Goal: Information Seeking & Learning: Learn about a topic

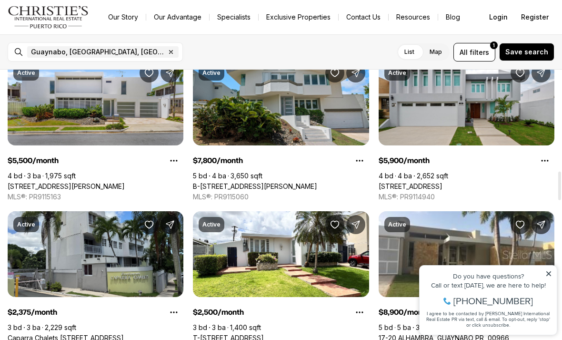
scroll to position [957, 0]
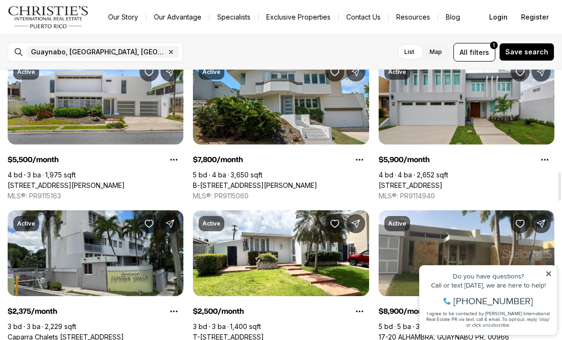
click at [390, 181] on link "[STREET_ADDRESS]" at bounding box center [411, 185] width 64 height 9
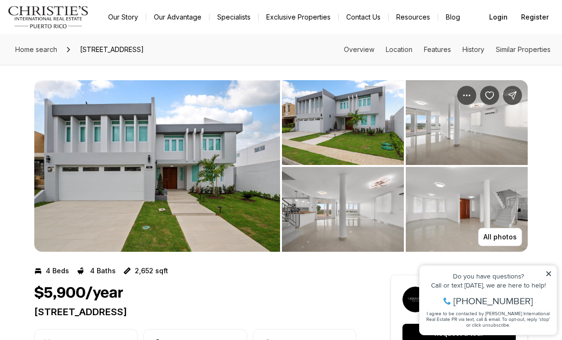
click at [300, 123] on img "View image gallery" at bounding box center [343, 122] width 122 height 85
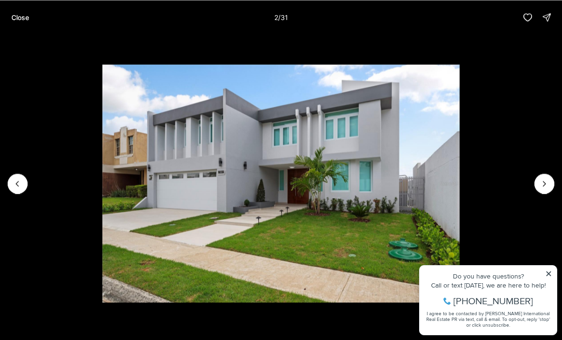
click at [459, 178] on img "2 of 31" at bounding box center [280, 183] width 357 height 238
click at [545, 182] on icon "Next slide" at bounding box center [545, 184] width 10 height 10
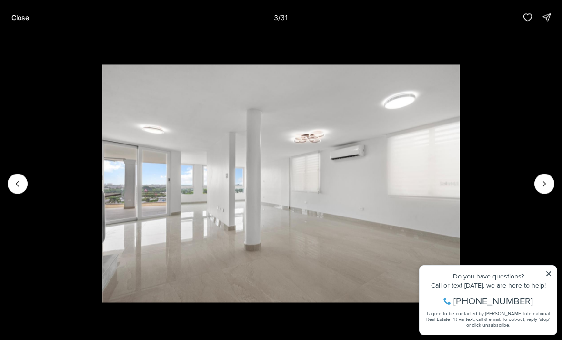
click at [459, 182] on img "3 of 31" at bounding box center [280, 183] width 357 height 238
click at [542, 182] on icon "Next slide" at bounding box center [545, 184] width 10 height 10
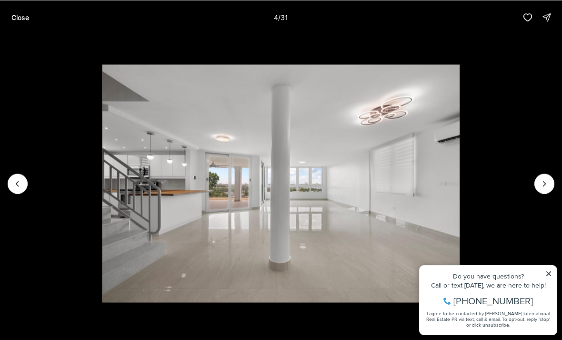
click at [545, 183] on icon "Next slide" at bounding box center [545, 183] width 2 height 5
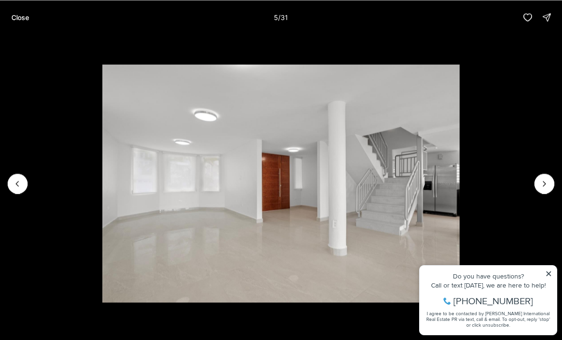
click at [540, 181] on icon "Next slide" at bounding box center [545, 184] width 10 height 10
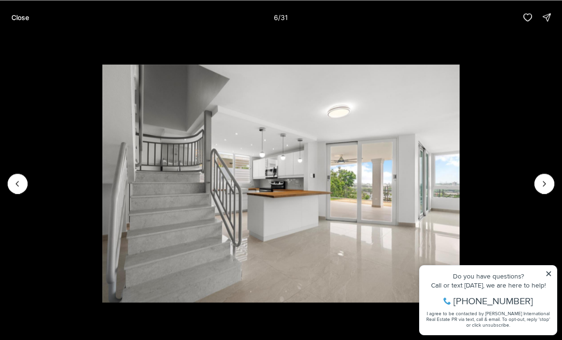
click at [543, 184] on icon "Next slide" at bounding box center [545, 184] width 10 height 10
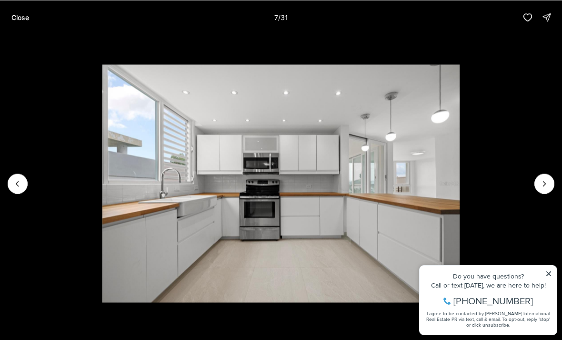
click at [543, 181] on icon "Next slide" at bounding box center [545, 184] width 10 height 10
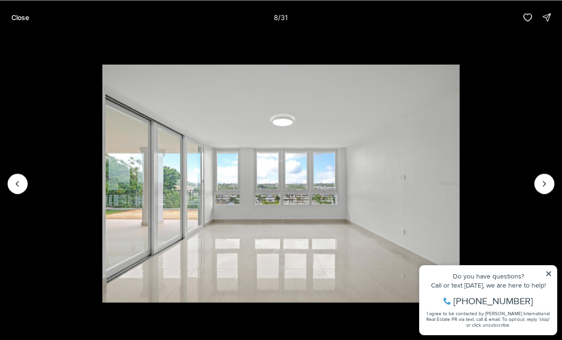
click at [535, 183] on button "Next slide" at bounding box center [545, 183] width 20 height 20
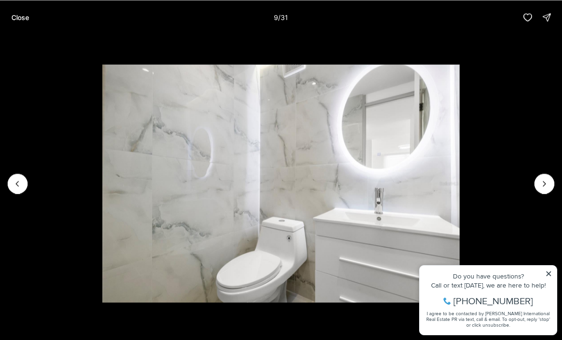
click at [541, 181] on icon "Next slide" at bounding box center [545, 184] width 10 height 10
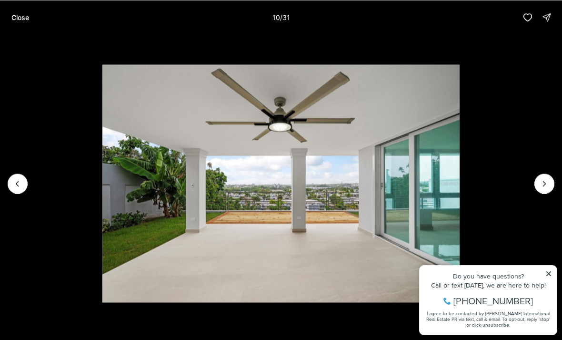
click at [535, 180] on button "Next slide" at bounding box center [545, 183] width 20 height 20
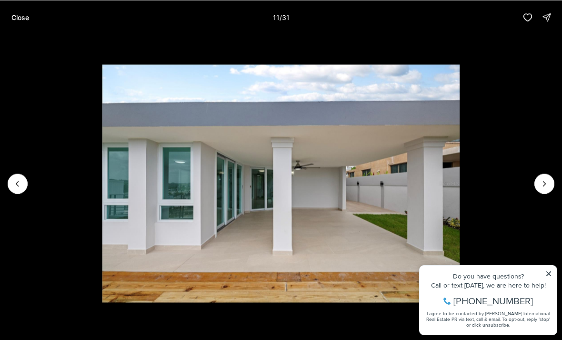
click at [459, 179] on img "11 of 31" at bounding box center [280, 183] width 357 height 238
click at [459, 178] on img "11 of 31" at bounding box center [280, 183] width 357 height 238
click at [542, 182] on icon "Next slide" at bounding box center [545, 184] width 10 height 10
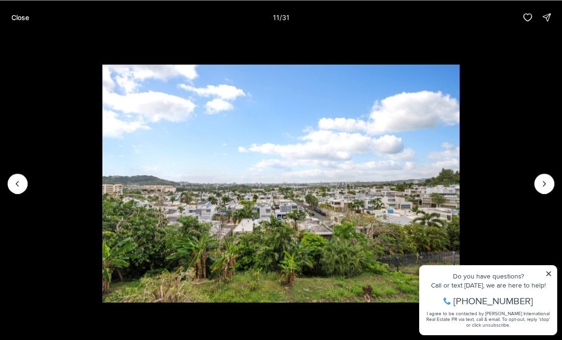
click at [537, 179] on button "Next slide" at bounding box center [545, 183] width 20 height 20
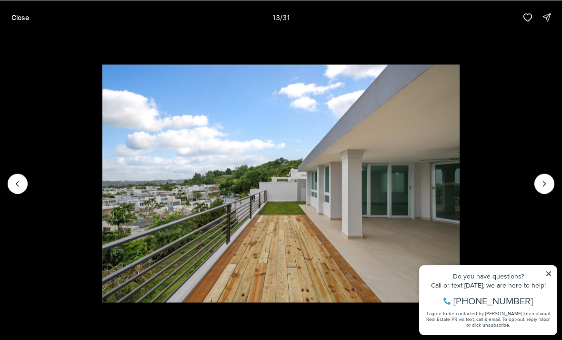
click at [21, 187] on icon "Previous slide" at bounding box center [18, 184] width 10 height 10
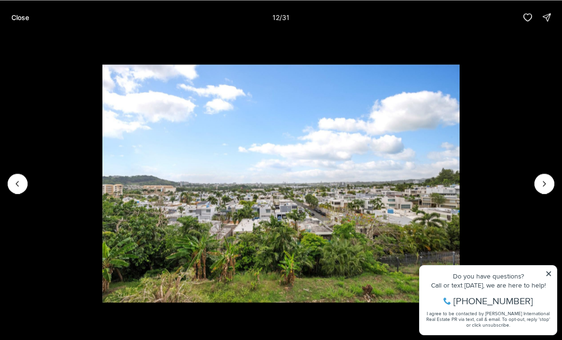
click at [459, 185] on img "12 of 31" at bounding box center [280, 183] width 357 height 238
click at [535, 183] on button "Next slide" at bounding box center [545, 183] width 20 height 20
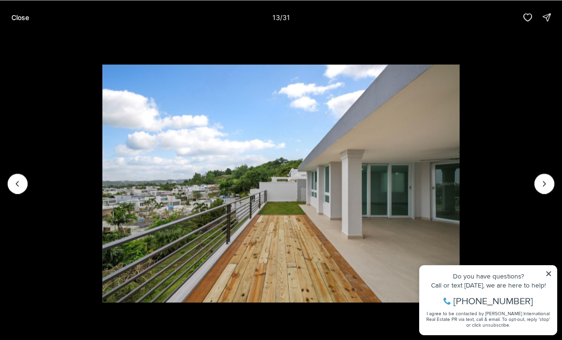
click at [542, 180] on icon "Next slide" at bounding box center [545, 184] width 10 height 10
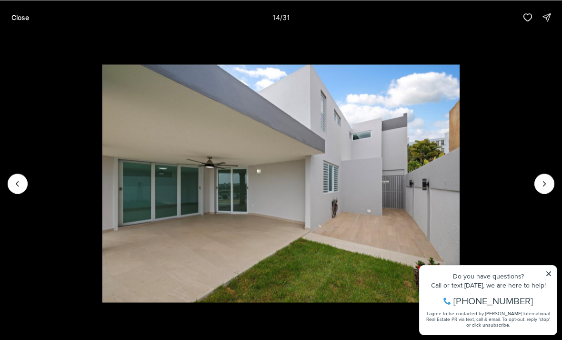
click at [537, 177] on button "Next slide" at bounding box center [545, 183] width 20 height 20
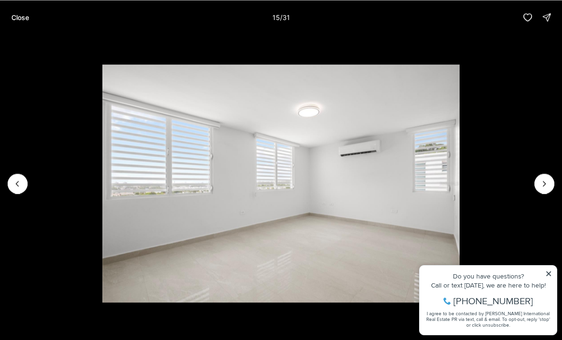
click at [459, 178] on img "15 of 31" at bounding box center [280, 183] width 357 height 238
click at [543, 183] on icon "Next slide" at bounding box center [545, 184] width 10 height 10
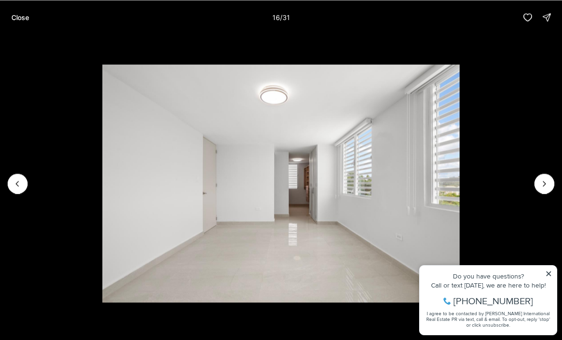
click at [542, 182] on icon "Next slide" at bounding box center [545, 184] width 10 height 10
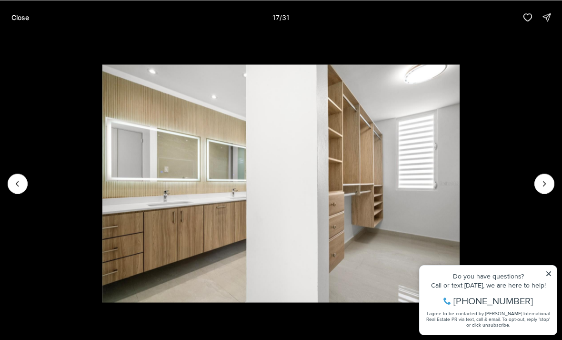
click at [459, 173] on img "17 of 31" at bounding box center [280, 183] width 357 height 238
click at [543, 179] on icon "Next slide" at bounding box center [545, 184] width 10 height 10
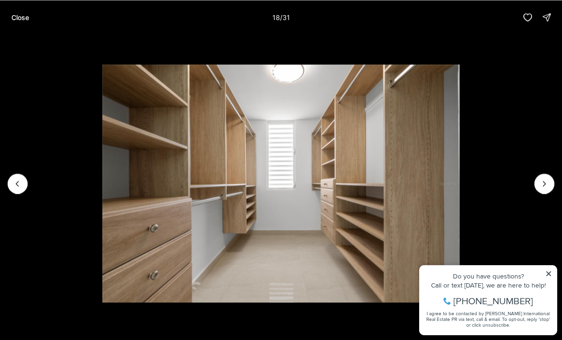
click at [541, 185] on icon "Next slide" at bounding box center [545, 184] width 10 height 10
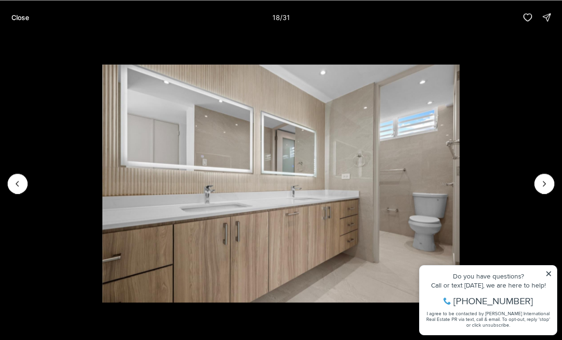
click at [539, 183] on button "Next slide" at bounding box center [545, 183] width 20 height 20
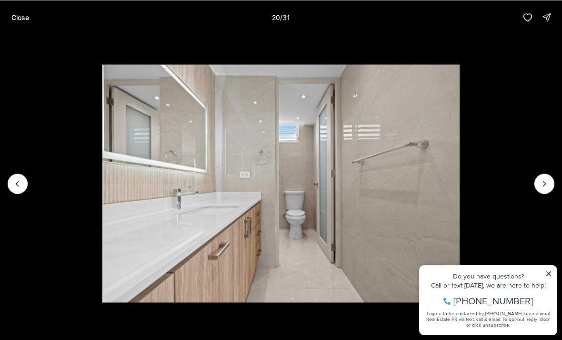
click at [538, 183] on button "Next slide" at bounding box center [545, 183] width 20 height 20
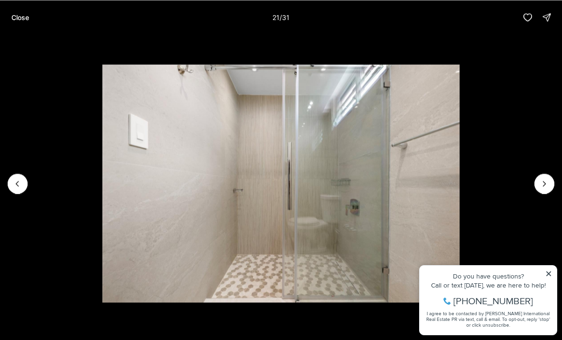
click at [541, 184] on icon "Next slide" at bounding box center [545, 184] width 10 height 10
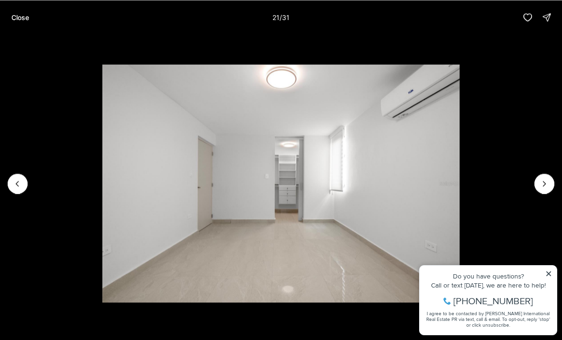
click at [541, 184] on icon "Next slide" at bounding box center [545, 184] width 10 height 10
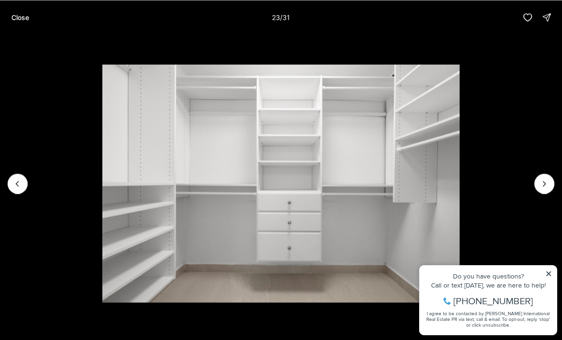
click at [541, 185] on icon "Next slide" at bounding box center [545, 184] width 10 height 10
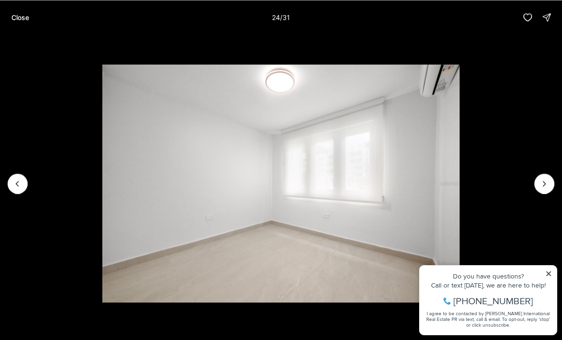
click at [23, 17] on p "Close" at bounding box center [20, 17] width 18 height 8
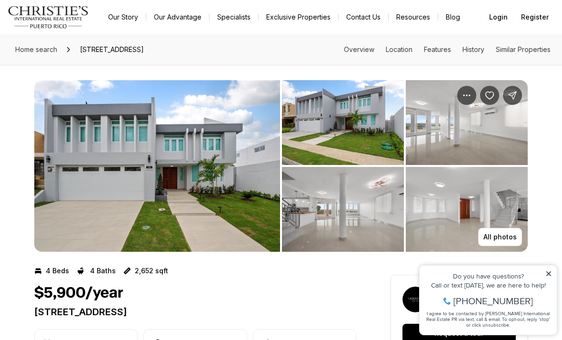
click at [489, 92] on icon "Save Property: 380 CALLE VIA VERSALLES" at bounding box center [490, 96] width 10 height 10
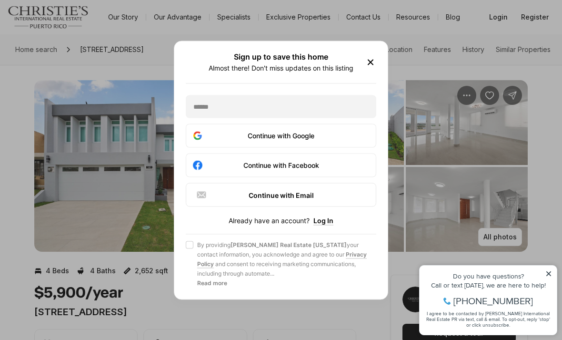
click at [195, 246] on span "Agree to Privacy Policy By providing Christie's Real Estate Puerto Rico your co…" at bounding box center [281, 264] width 191 height 48
click at [193, 246] on button "Agree to Privacy Policy By providing Christie's Real Estate Puerto Rico your co…" at bounding box center [190, 245] width 8 height 8
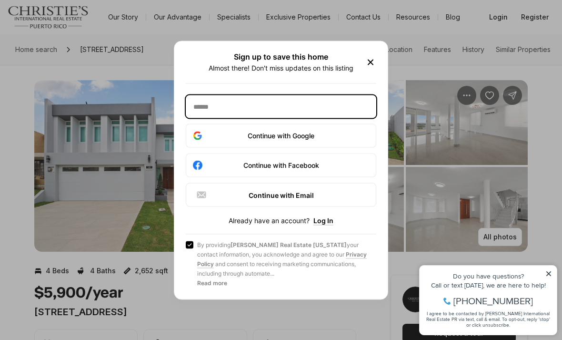
click at [298, 106] on input "text" at bounding box center [281, 106] width 191 height 23
type input "**********"
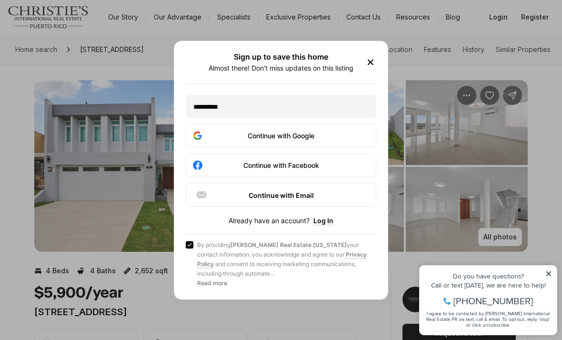
click at [346, 141] on div "Continue with Google" at bounding box center [281, 135] width 178 height 11
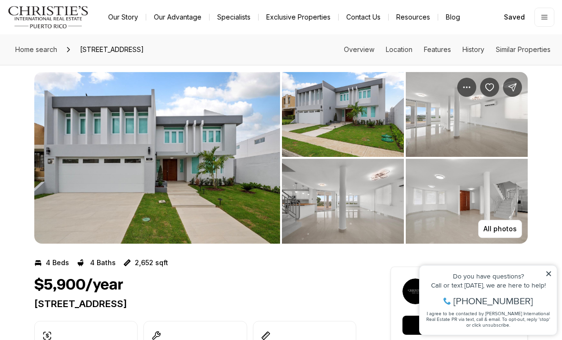
scroll to position [9, 0]
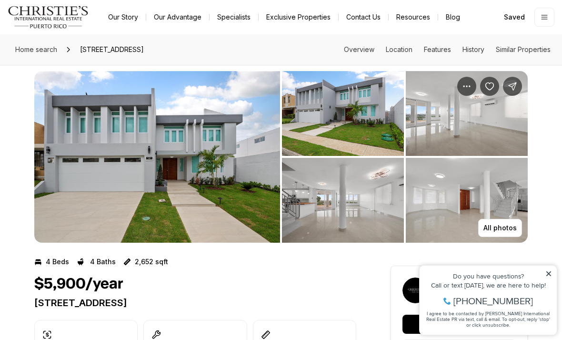
click at [491, 89] on icon "Save Property: 380 CALLE VIA VERSALLES" at bounding box center [490, 86] width 10 height 10
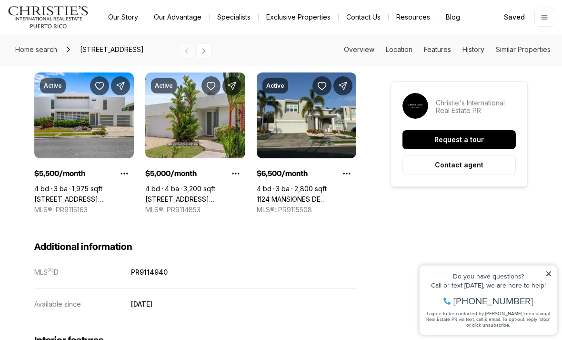
scroll to position [793, 0]
click at [203, 195] on link "84 PARQUE DEL ORIENTE, SAN JUAN PR, 00926" at bounding box center [195, 199] width 100 height 9
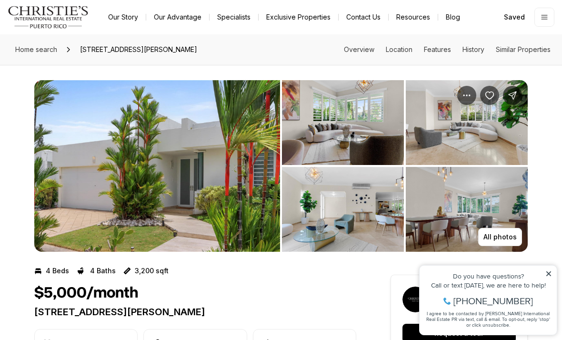
click at [232, 212] on img "View image gallery" at bounding box center [157, 166] width 246 height 172
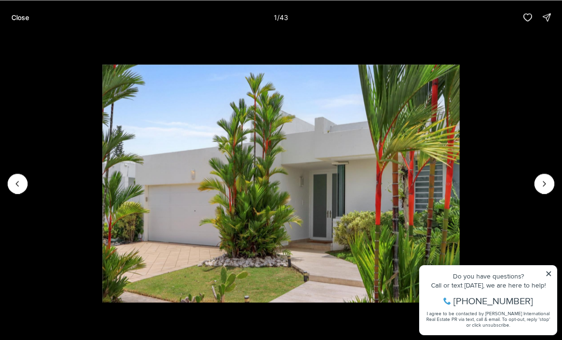
click at [538, 184] on button "Next slide" at bounding box center [545, 183] width 20 height 20
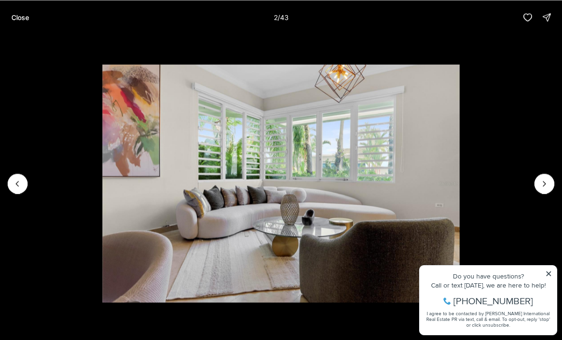
click at [459, 177] on img "2 of 43" at bounding box center [280, 183] width 357 height 238
click at [542, 191] on button "Next slide" at bounding box center [545, 183] width 20 height 20
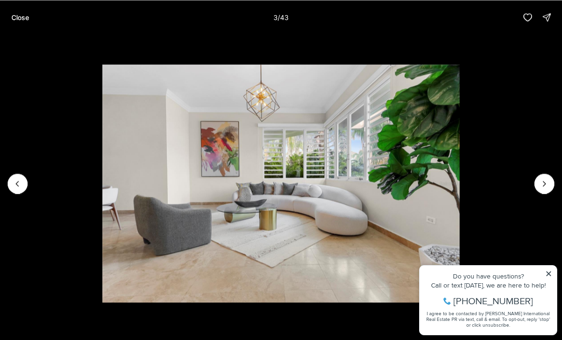
click at [540, 184] on icon "Next slide" at bounding box center [545, 184] width 10 height 10
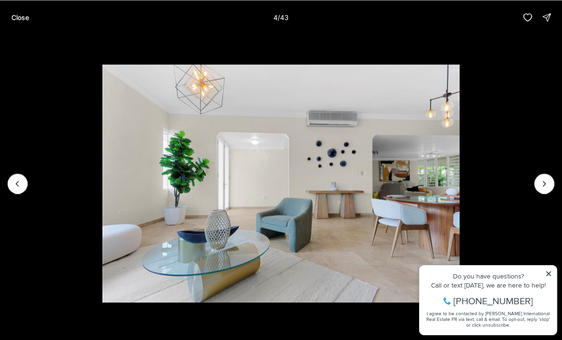
click at [546, 179] on icon "Next slide" at bounding box center [545, 184] width 10 height 10
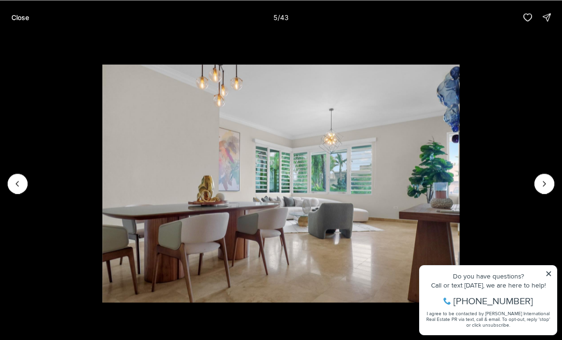
click at [541, 186] on icon "Next slide" at bounding box center [545, 184] width 10 height 10
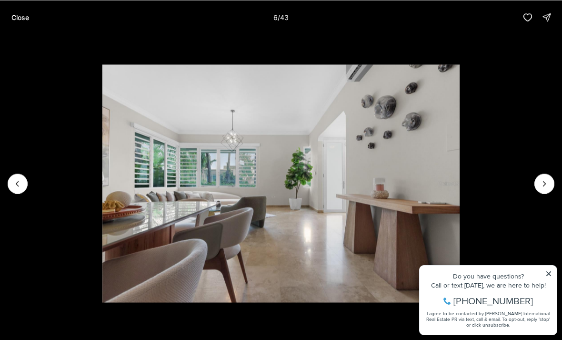
click at [537, 187] on button "Next slide" at bounding box center [545, 183] width 20 height 20
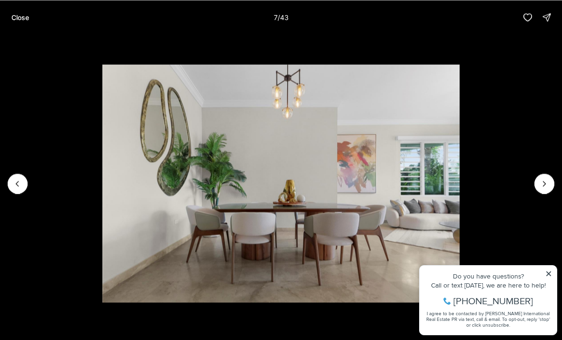
click at [540, 185] on icon "Next slide" at bounding box center [545, 184] width 10 height 10
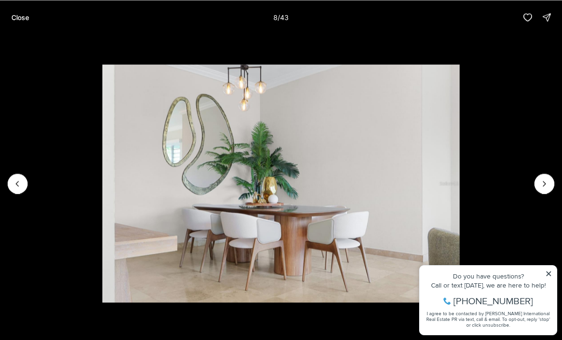
click at [542, 183] on icon "Next slide" at bounding box center [545, 184] width 10 height 10
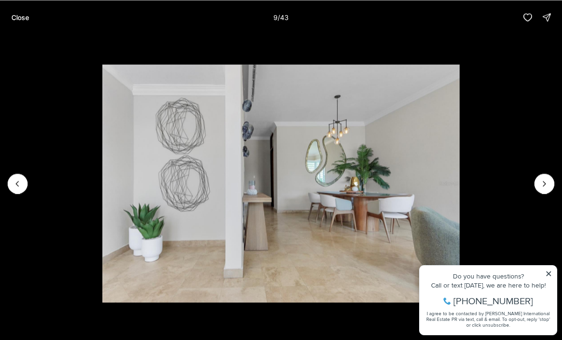
click at [542, 182] on icon "Next slide" at bounding box center [545, 184] width 10 height 10
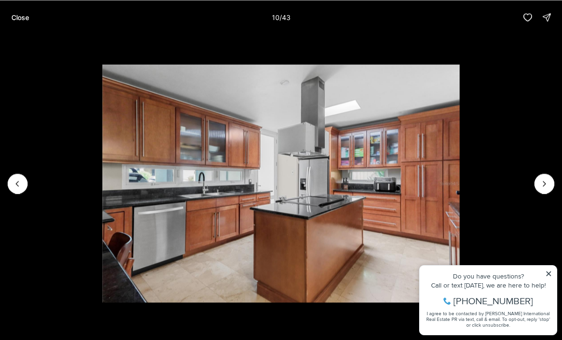
click at [541, 186] on icon "Next slide" at bounding box center [545, 184] width 10 height 10
click at [540, 187] on icon "Next slide" at bounding box center [545, 184] width 10 height 10
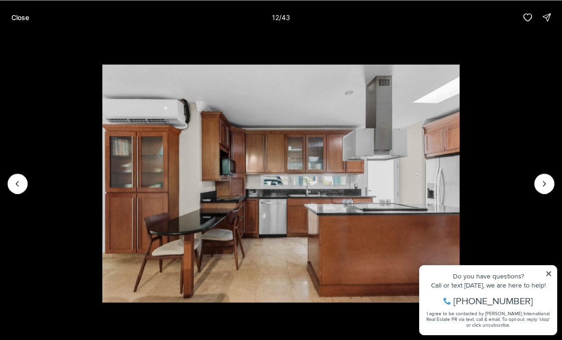
click at [538, 186] on button "Next slide" at bounding box center [545, 183] width 20 height 20
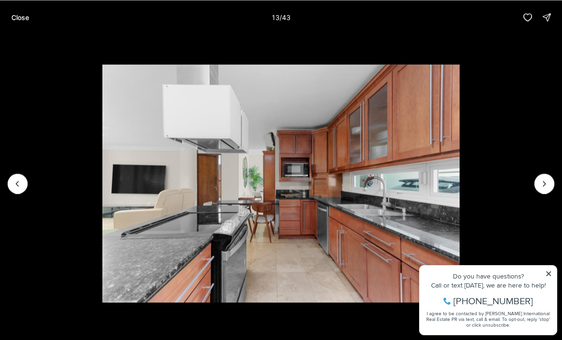
click at [538, 187] on button "Next slide" at bounding box center [545, 183] width 20 height 20
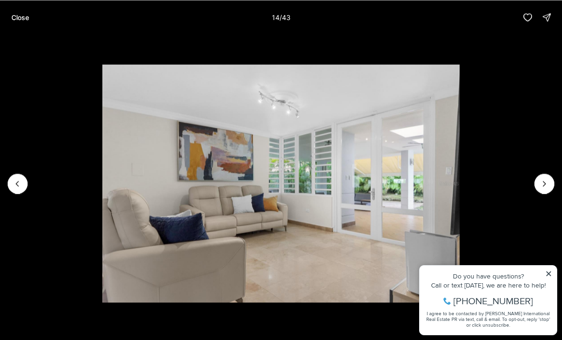
click at [538, 187] on button "Next slide" at bounding box center [545, 183] width 20 height 20
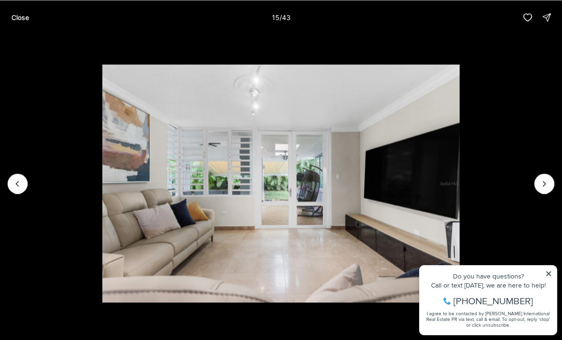
click at [540, 185] on icon "Next slide" at bounding box center [545, 184] width 10 height 10
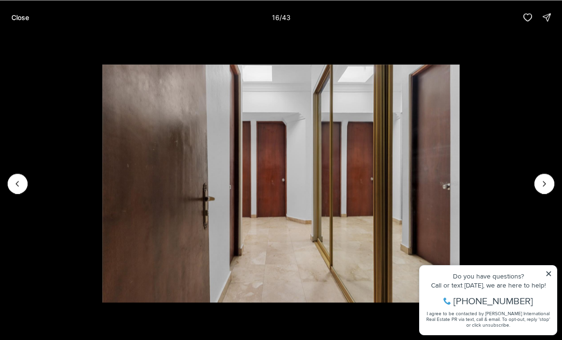
click at [541, 186] on icon "Next slide" at bounding box center [545, 184] width 10 height 10
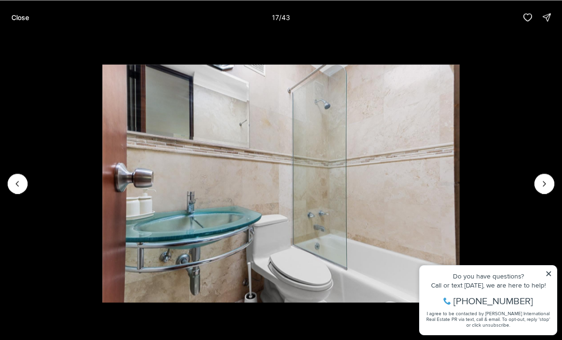
click at [541, 184] on icon "Next slide" at bounding box center [545, 184] width 10 height 10
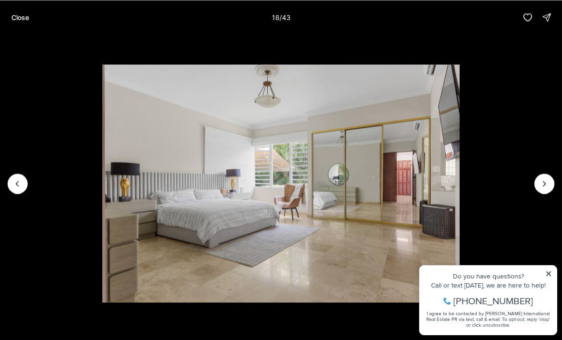
click at [541, 183] on icon "Next slide" at bounding box center [545, 184] width 10 height 10
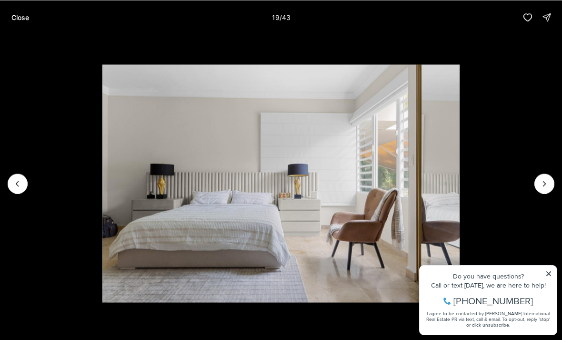
click at [541, 182] on icon "Next slide" at bounding box center [545, 184] width 10 height 10
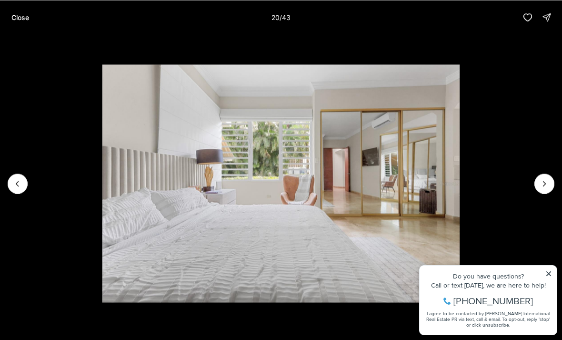
click at [540, 183] on icon "Next slide" at bounding box center [545, 184] width 10 height 10
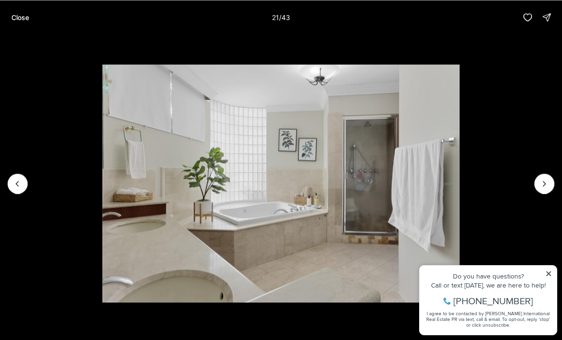
click at [540, 181] on icon "Next slide" at bounding box center [545, 184] width 10 height 10
click at [540, 185] on icon "Next slide" at bounding box center [545, 184] width 10 height 10
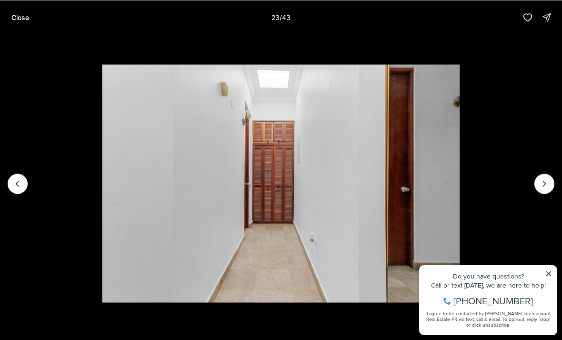
click at [541, 183] on icon "Next slide" at bounding box center [545, 184] width 10 height 10
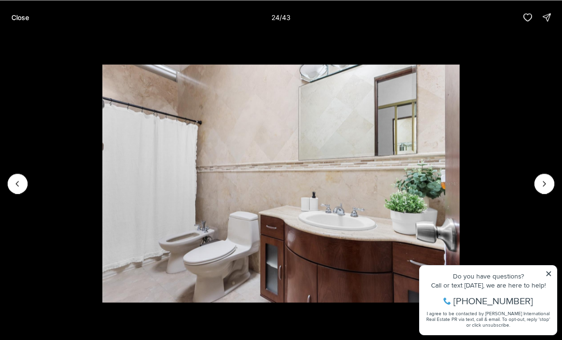
click at [541, 185] on icon "Next slide" at bounding box center [545, 184] width 10 height 10
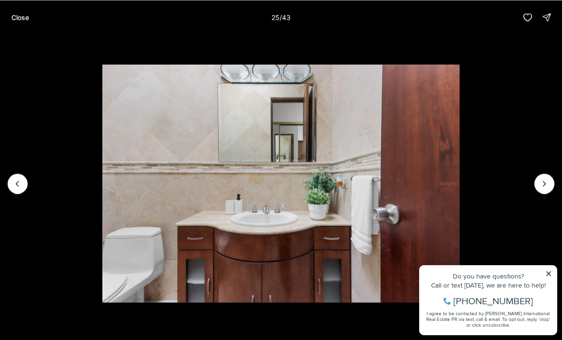
click at [540, 186] on icon "Next slide" at bounding box center [545, 184] width 10 height 10
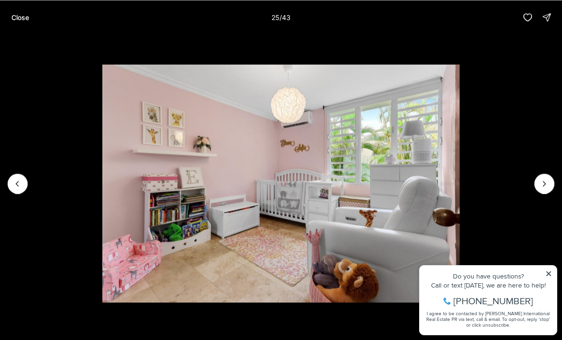
click at [541, 185] on icon "Next slide" at bounding box center [545, 184] width 10 height 10
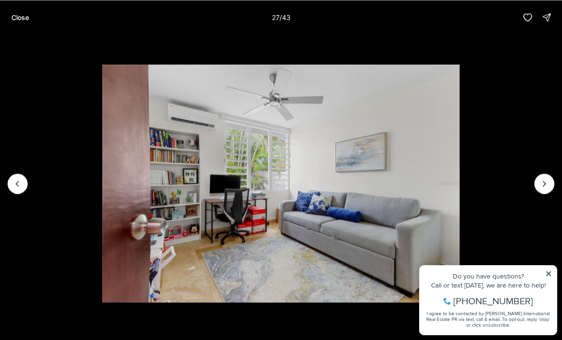
click at [540, 183] on icon "Next slide" at bounding box center [545, 184] width 10 height 10
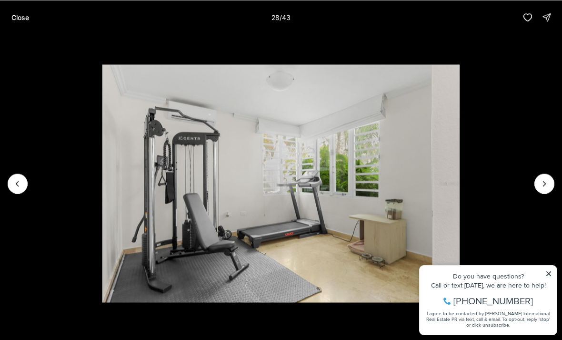
click at [538, 185] on button "Next slide" at bounding box center [545, 183] width 20 height 20
click at [540, 186] on icon "Next slide" at bounding box center [545, 184] width 10 height 10
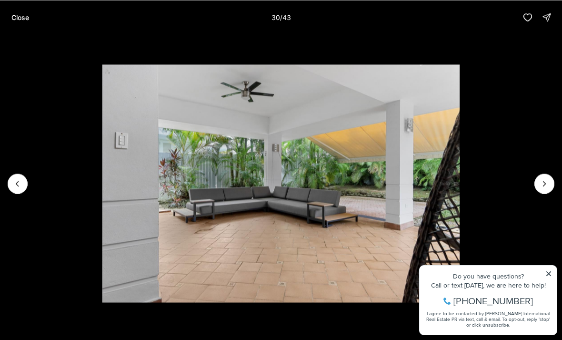
click at [540, 183] on icon "Next slide" at bounding box center [545, 184] width 10 height 10
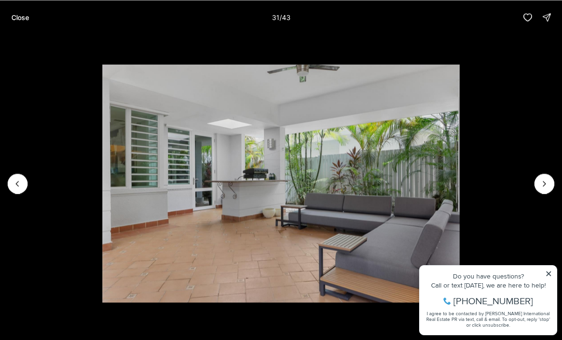
click at [540, 184] on icon "Next slide" at bounding box center [545, 184] width 10 height 10
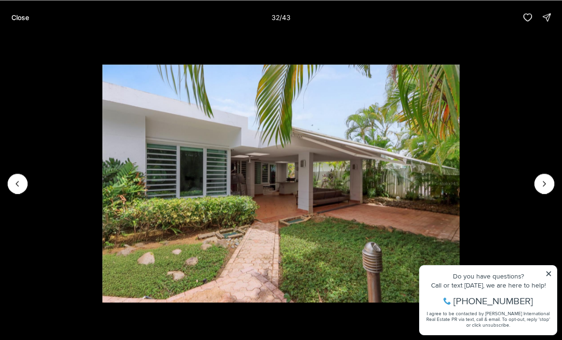
click at [540, 183] on icon "Next slide" at bounding box center [545, 184] width 10 height 10
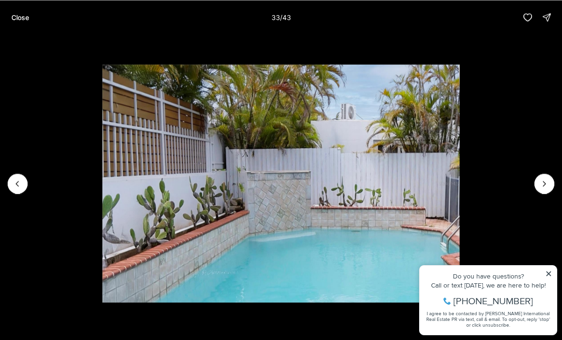
click at [541, 183] on icon "Next slide" at bounding box center [545, 184] width 10 height 10
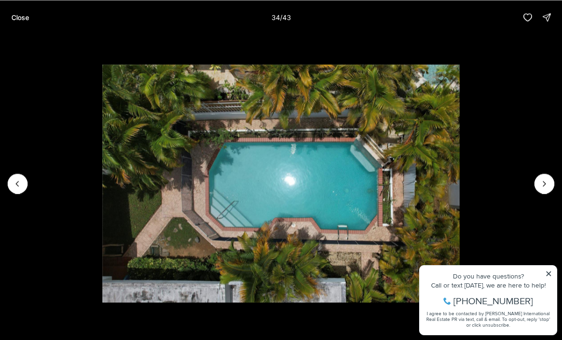
click at [538, 183] on button "Next slide" at bounding box center [545, 183] width 20 height 20
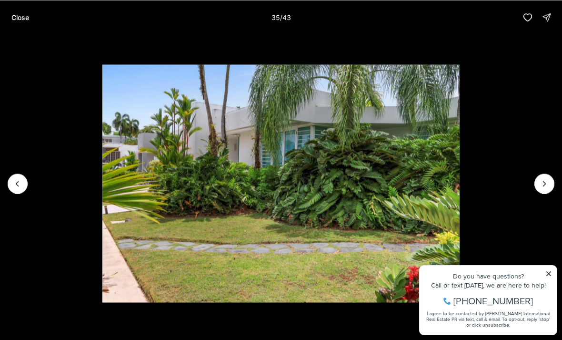
click at [538, 182] on button "Next slide" at bounding box center [545, 183] width 20 height 20
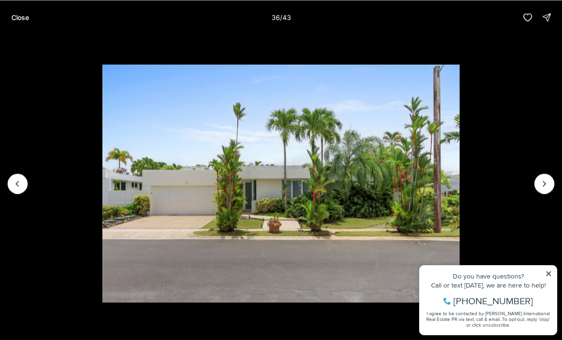
click at [524, 10] on button "button" at bounding box center [528, 17] width 19 height 19
click at [536, 184] on button "Next slide" at bounding box center [545, 183] width 20 height 20
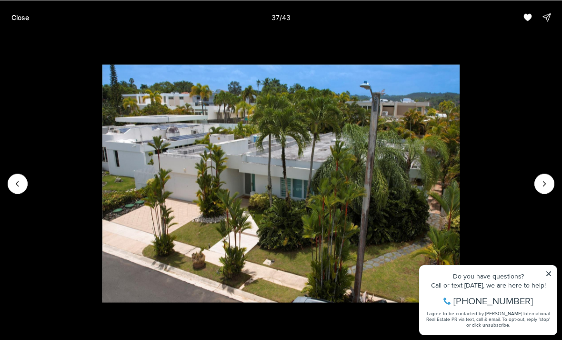
click at [542, 181] on icon "Next slide" at bounding box center [545, 184] width 10 height 10
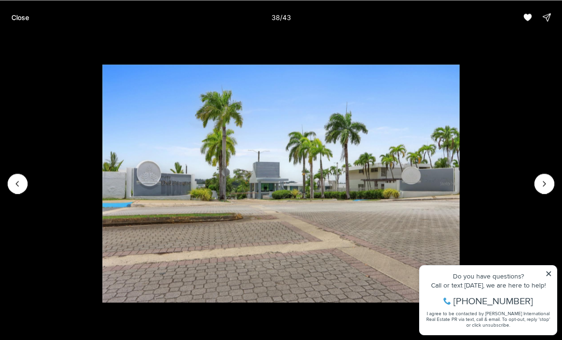
click at [459, 167] on img "38 of 43" at bounding box center [280, 183] width 357 height 238
click at [546, 179] on icon "Next slide" at bounding box center [545, 184] width 10 height 10
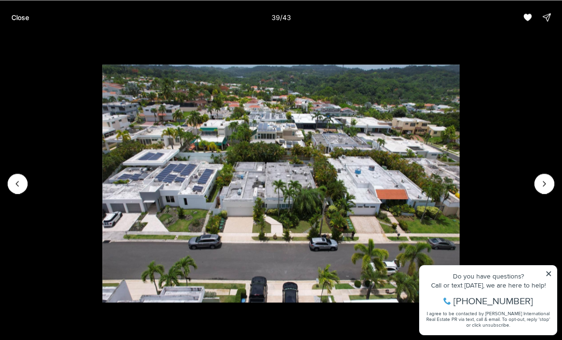
click at [459, 195] on img "39 of 43" at bounding box center [280, 183] width 357 height 238
click at [459, 184] on img "39 of 43" at bounding box center [280, 183] width 357 height 238
click at [542, 180] on icon "Next slide" at bounding box center [545, 184] width 10 height 10
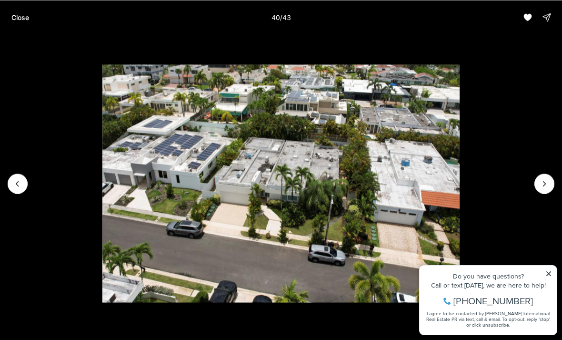
click at [537, 183] on button "Next slide" at bounding box center [545, 183] width 20 height 20
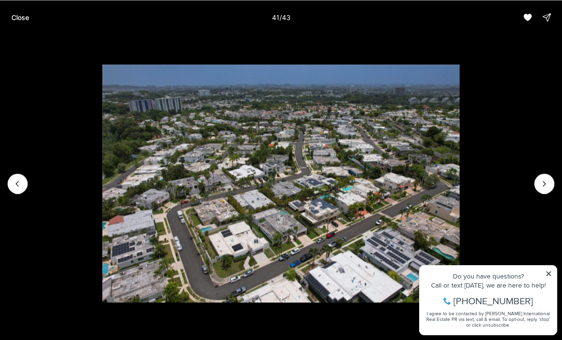
click at [102, 200] on img "41 of 43" at bounding box center [280, 183] width 357 height 238
click at [21, 182] on icon "Previous slide" at bounding box center [18, 184] width 10 height 10
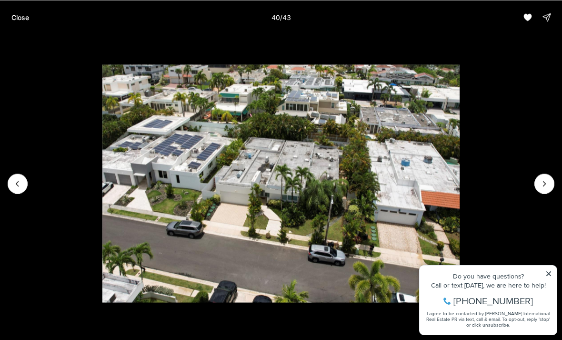
click at [459, 190] on img "40 of 43" at bounding box center [280, 183] width 357 height 238
click at [459, 185] on img "40 of 43" at bounding box center [280, 183] width 357 height 238
click at [536, 177] on button "Next slide" at bounding box center [545, 183] width 20 height 20
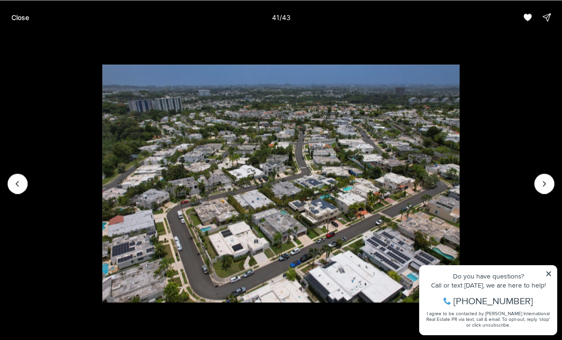
click at [459, 193] on img "41 of 43" at bounding box center [280, 183] width 357 height 238
click at [541, 179] on icon "Next slide" at bounding box center [545, 184] width 10 height 10
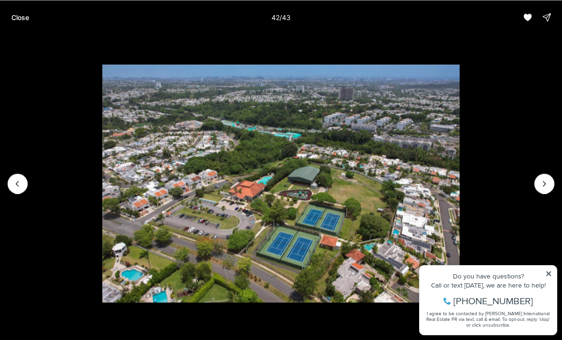
click at [459, 191] on img "42 of 43" at bounding box center [280, 183] width 357 height 238
click at [459, 185] on img "42 of 43" at bounding box center [280, 183] width 357 height 238
click at [540, 185] on icon "Next slide" at bounding box center [545, 184] width 10 height 10
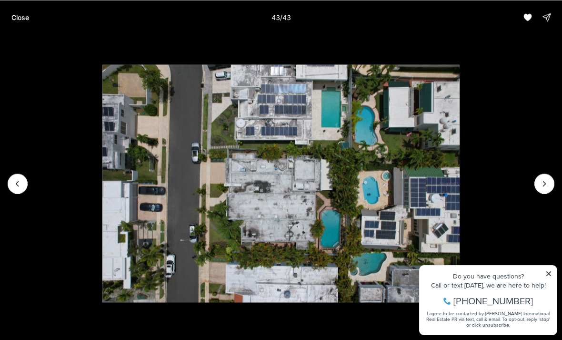
click at [459, 180] on img "43 of 43" at bounding box center [280, 183] width 357 height 238
click at [541, 182] on div at bounding box center [545, 183] width 20 height 20
click at [539, 186] on div at bounding box center [545, 183] width 20 height 20
click at [541, 185] on div at bounding box center [545, 183] width 20 height 20
click at [23, 20] on p "Close" at bounding box center [20, 17] width 18 height 8
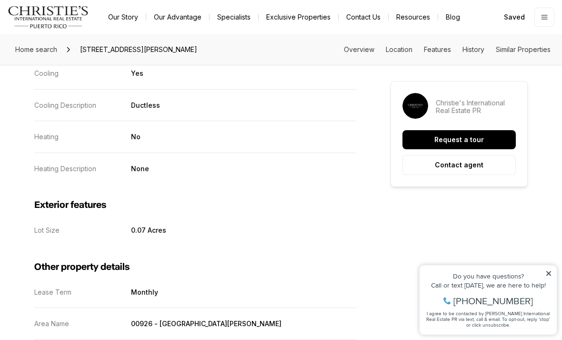
scroll to position [1340, 0]
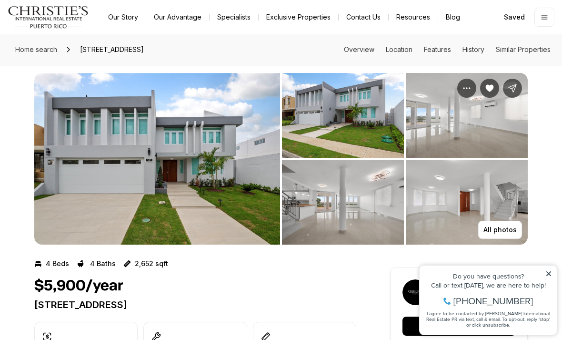
scroll to position [8, 0]
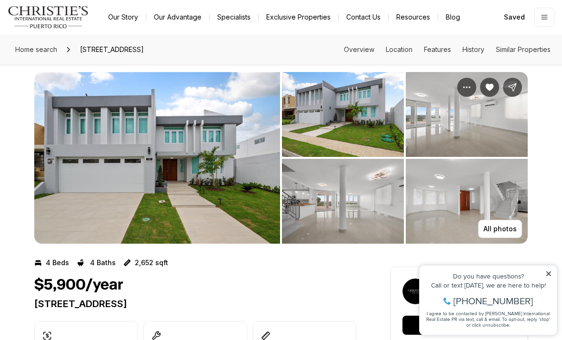
click at [469, 85] on icon "Property options" at bounding box center [467, 87] width 10 height 10
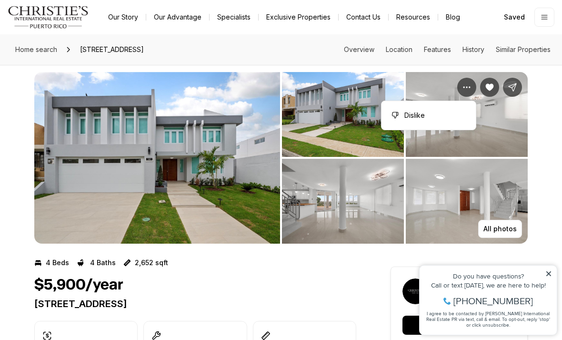
click at [518, 127] on img "View image gallery" at bounding box center [467, 114] width 122 height 85
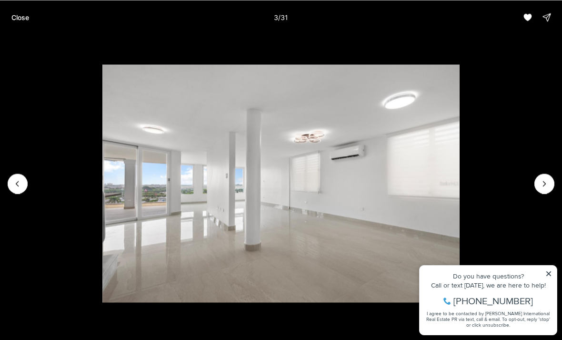
click at [23, 16] on p "Close" at bounding box center [20, 17] width 18 height 8
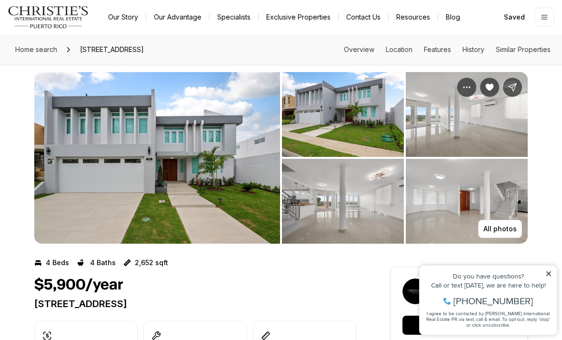
click at [512, 87] on icon "Share Property: 380 CALLE VIA VERSALLES" at bounding box center [513, 87] width 10 height 10
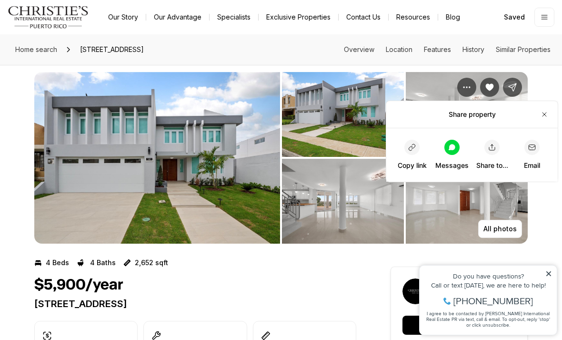
click at [453, 149] on icon at bounding box center [452, 147] width 7 height 6
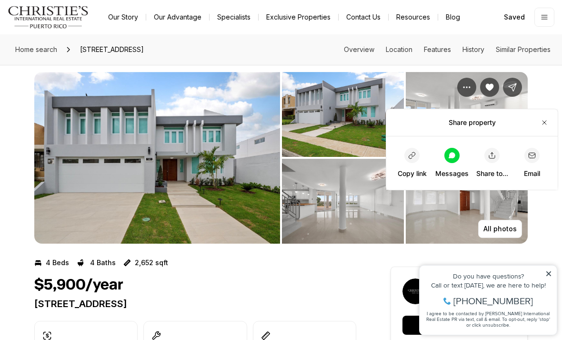
scroll to position [0, 0]
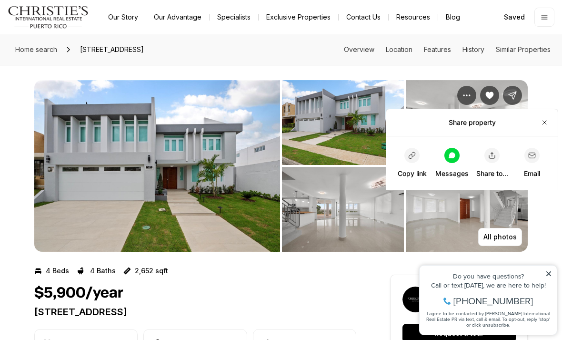
click at [446, 153] on div at bounding box center [452, 155] width 15 height 15
click at [542, 121] on icon "button" at bounding box center [545, 123] width 8 height 8
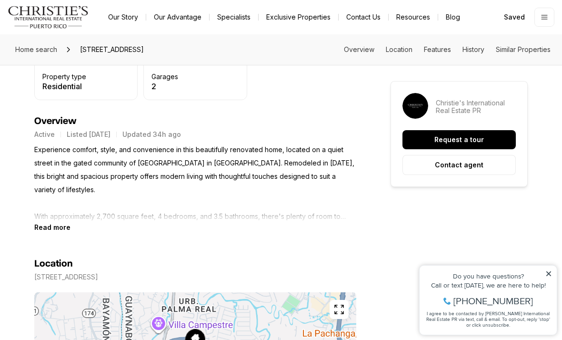
scroll to position [348, 0]
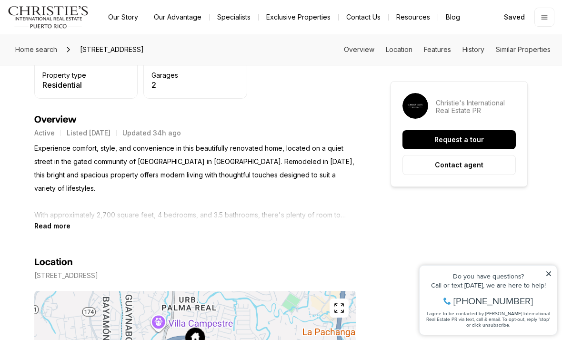
click at [40, 226] on b "Read more" at bounding box center [52, 226] width 36 height 8
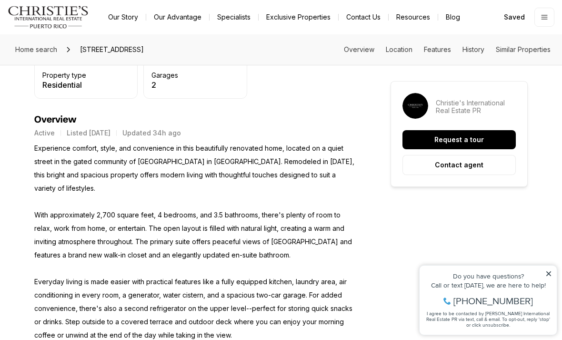
click at [38, 152] on p "Experience comfort, style, and convenience in this beautifully renovated home, …" at bounding box center [195, 289] width 322 height 294
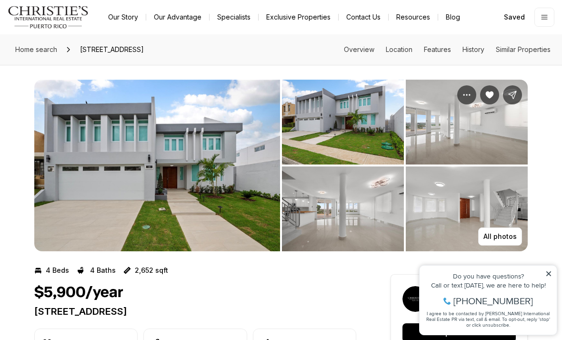
scroll to position [1, 0]
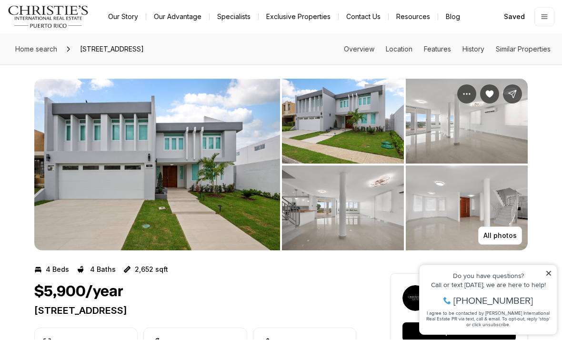
click at [371, 113] on img "View image gallery" at bounding box center [343, 121] width 122 height 85
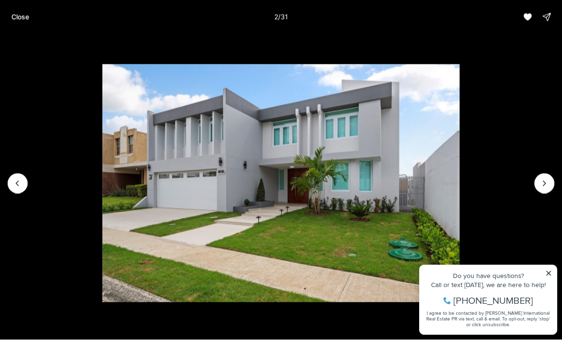
scroll to position [1, 0]
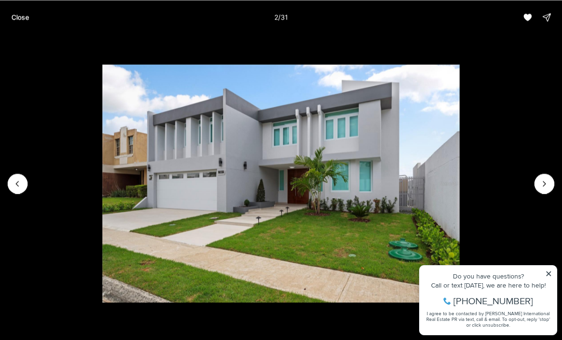
click at [543, 186] on icon "Next slide" at bounding box center [545, 184] width 10 height 10
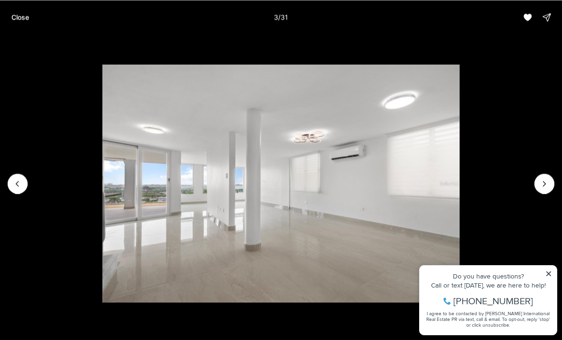
click at [543, 179] on icon "Next slide" at bounding box center [545, 184] width 10 height 10
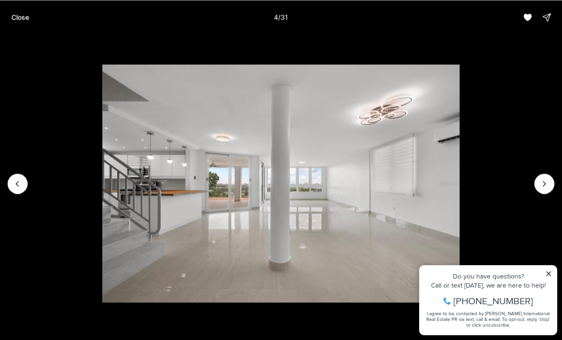
click at [544, 179] on icon "Next slide" at bounding box center [545, 184] width 10 height 10
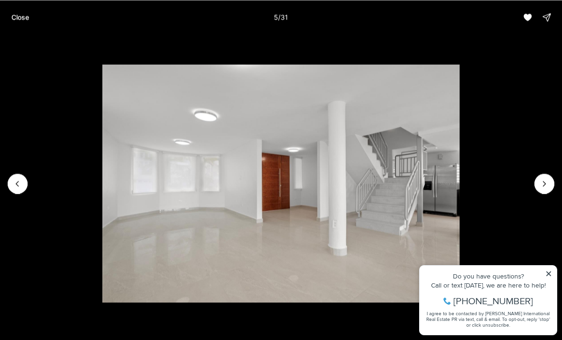
click at [459, 177] on img "5 of 31" at bounding box center [280, 183] width 357 height 238
click at [543, 180] on icon "Next slide" at bounding box center [545, 184] width 10 height 10
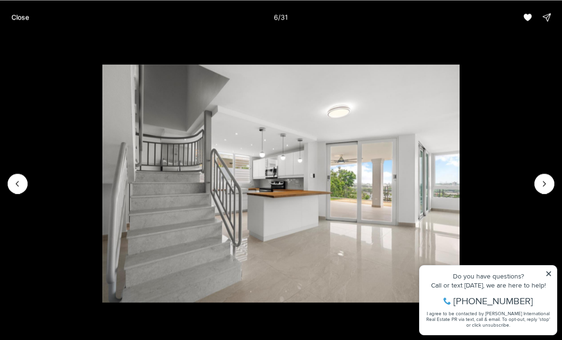
click at [545, 181] on icon "Next slide" at bounding box center [545, 184] width 10 height 10
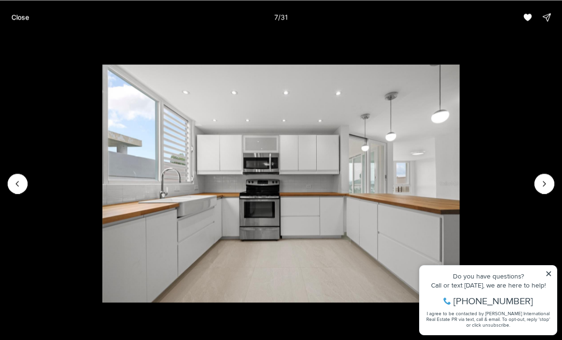
click at [549, 180] on icon "Next slide" at bounding box center [545, 184] width 10 height 10
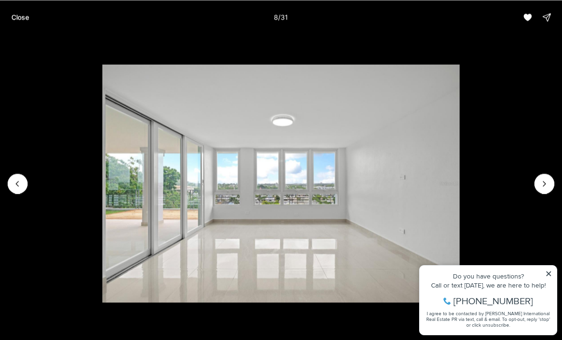
click at [549, 179] on icon "Next slide" at bounding box center [545, 184] width 10 height 10
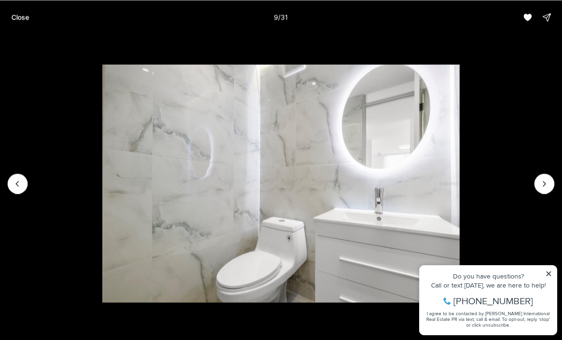
click at [102, 179] on img "9 of 31" at bounding box center [280, 183] width 357 height 238
click at [102, 186] on img "9 of 31" at bounding box center [280, 183] width 357 height 238
click at [547, 179] on icon "Next slide" at bounding box center [545, 184] width 10 height 10
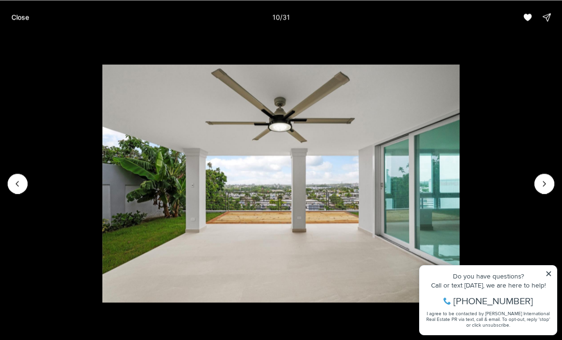
click at [102, 185] on img "10 of 31" at bounding box center [280, 183] width 357 height 238
click at [543, 183] on icon "Next slide" at bounding box center [545, 184] width 10 height 10
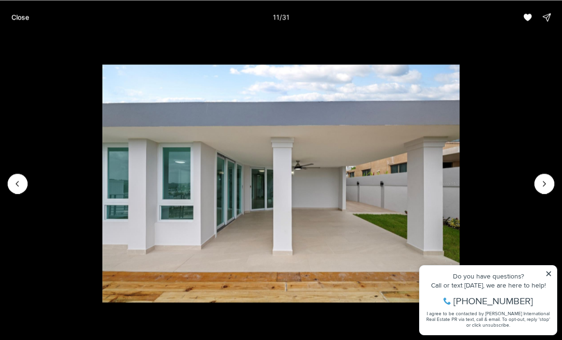
click at [543, 186] on icon "Next slide" at bounding box center [545, 184] width 10 height 10
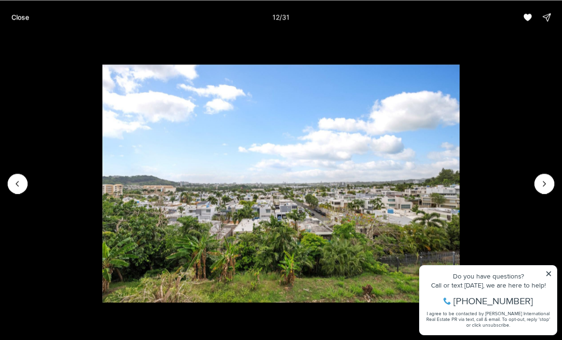
click at [545, 187] on icon "Next slide" at bounding box center [545, 184] width 10 height 10
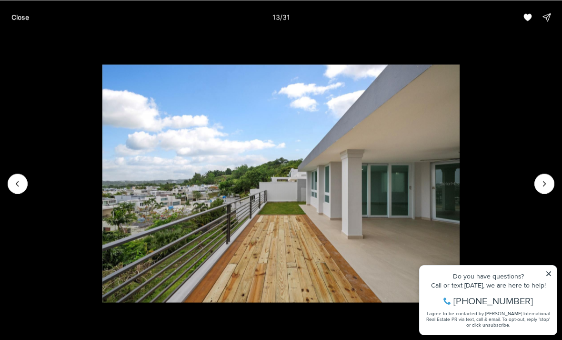
click at [544, 183] on icon "Next slide" at bounding box center [545, 184] width 10 height 10
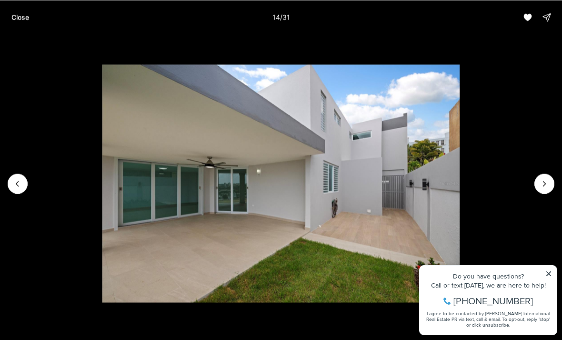
click at [546, 182] on icon "Next slide" at bounding box center [545, 184] width 10 height 10
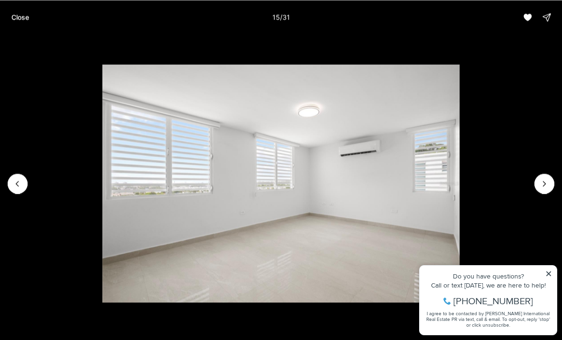
click at [543, 180] on icon "Next slide" at bounding box center [545, 184] width 10 height 10
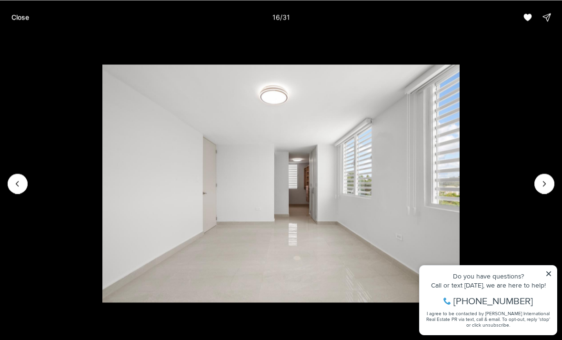
click at [543, 184] on icon "Next slide" at bounding box center [545, 184] width 10 height 10
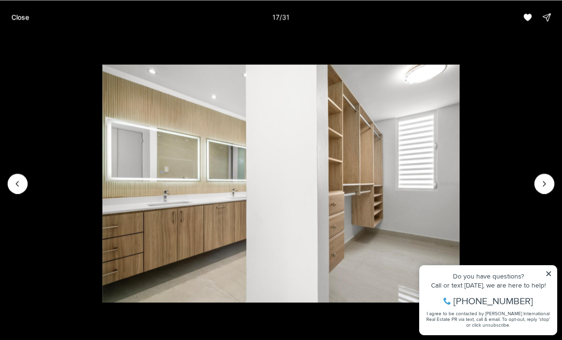
click at [542, 185] on icon "Next slide" at bounding box center [545, 184] width 10 height 10
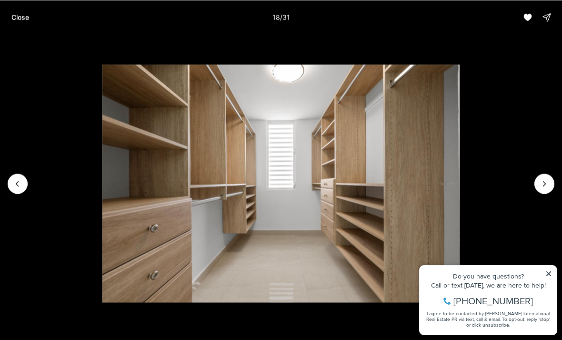
click at [542, 187] on icon "Next slide" at bounding box center [545, 184] width 10 height 10
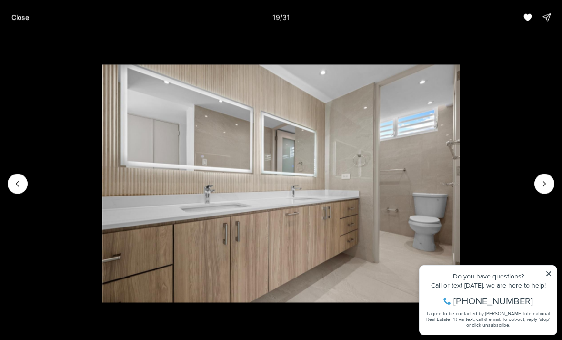
click at [542, 186] on icon "Next slide" at bounding box center [545, 184] width 10 height 10
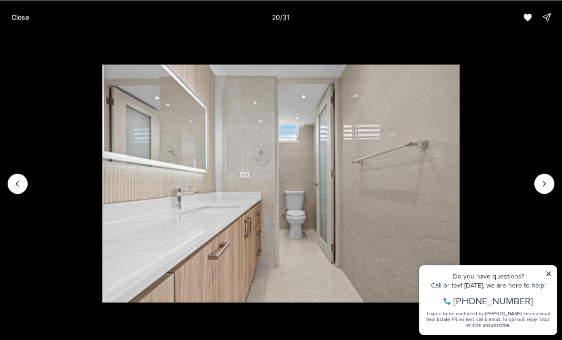
click at [540, 191] on button "Next slide" at bounding box center [545, 183] width 20 height 20
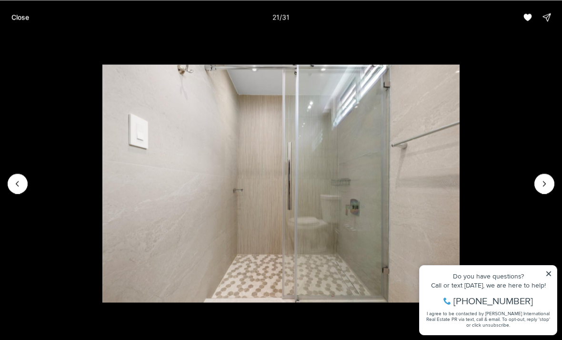
click at [459, 190] on img "21 of 31" at bounding box center [280, 183] width 357 height 238
click at [459, 194] on img "21 of 31" at bounding box center [280, 183] width 357 height 238
click at [21, 19] on p "Close" at bounding box center [20, 17] width 18 height 8
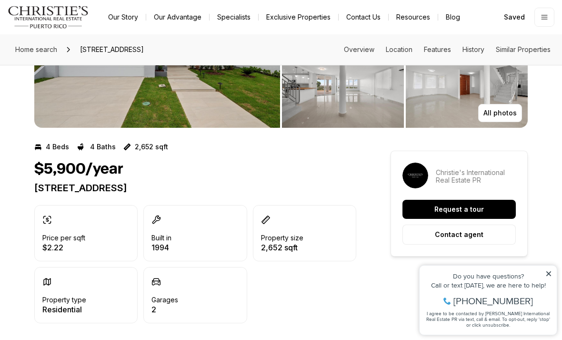
scroll to position [0, 0]
